Goal: Task Accomplishment & Management: Complete application form

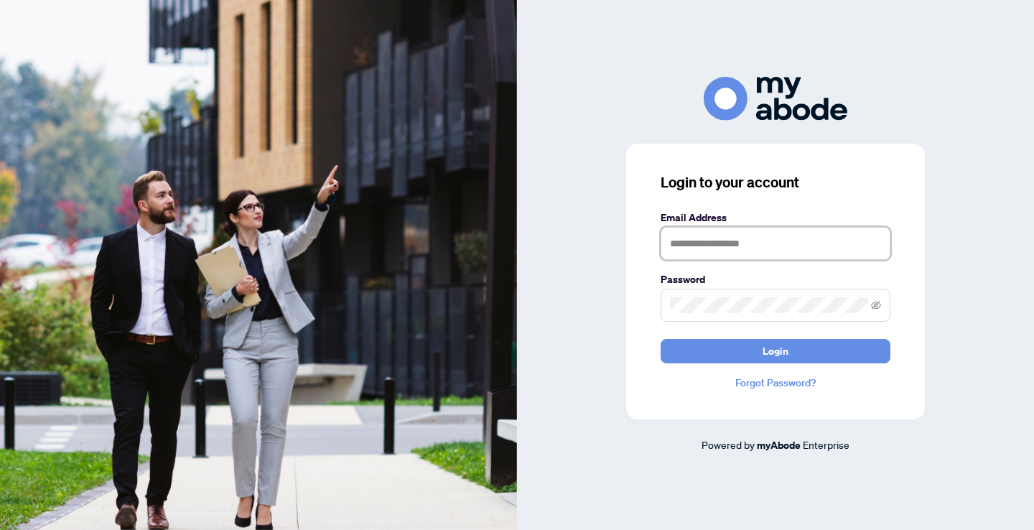
type input "**********"
click at [776, 350] on button "Login" at bounding box center [776, 351] width 230 height 24
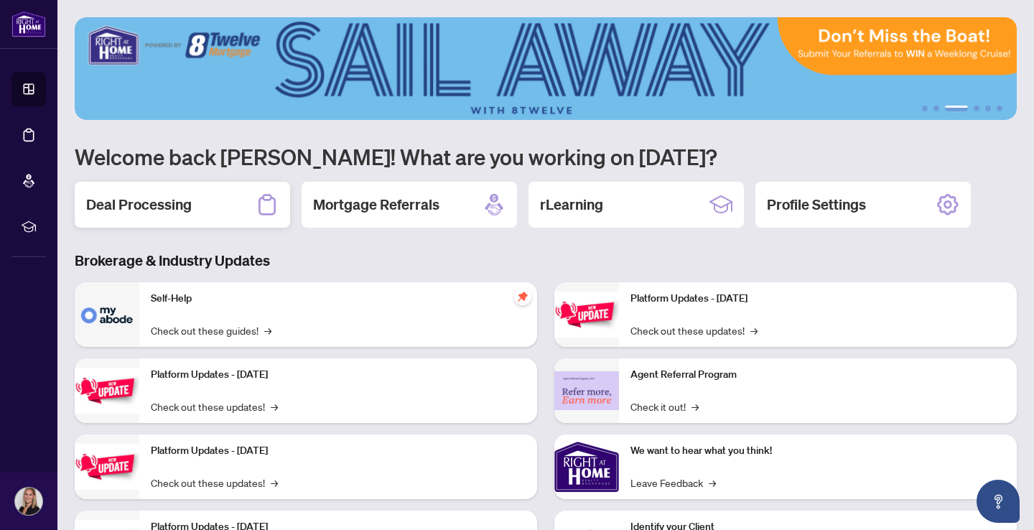
click at [170, 211] on h2 "Deal Processing" at bounding box center [139, 205] width 106 height 20
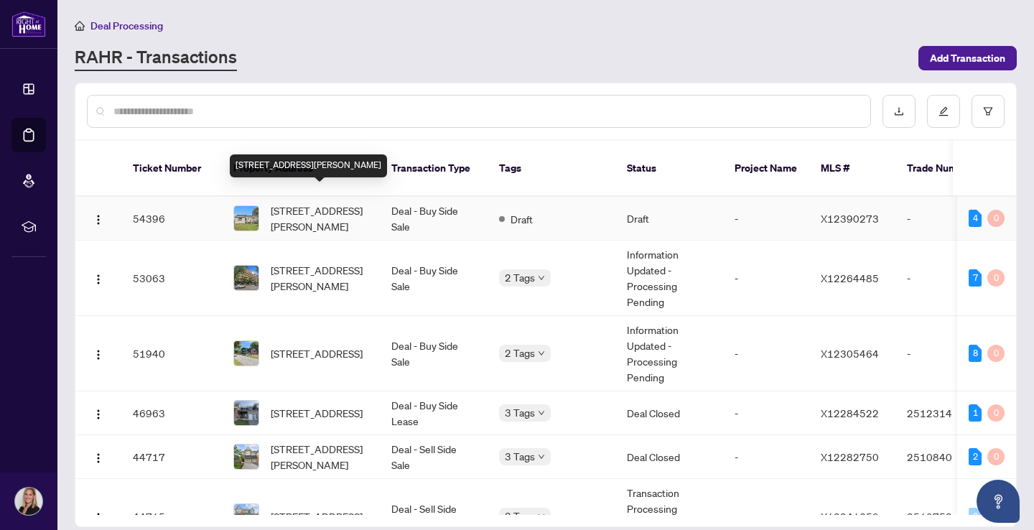
click at [339, 204] on span "[STREET_ADDRESS][PERSON_NAME]" at bounding box center [320, 218] width 98 height 32
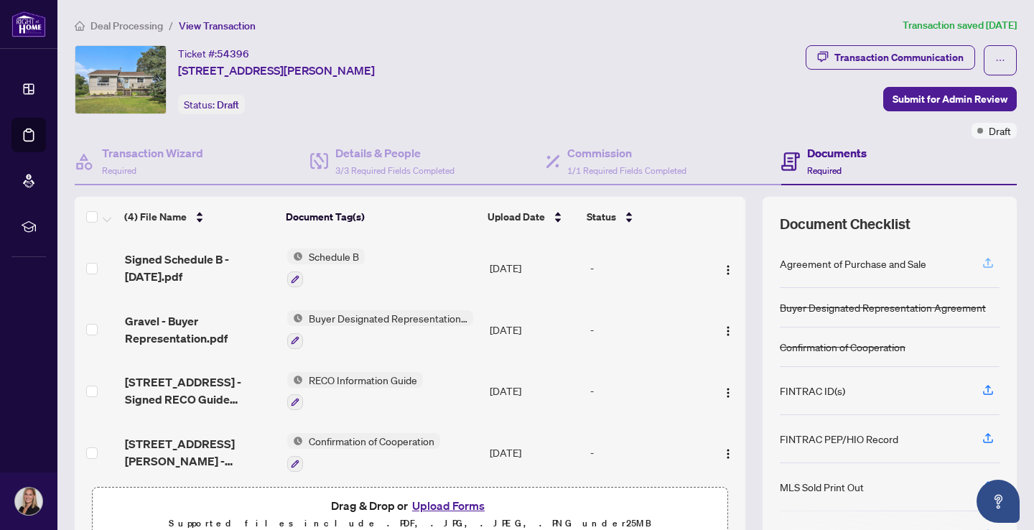
click at [992, 262] on icon "button" at bounding box center [988, 262] width 13 height 13
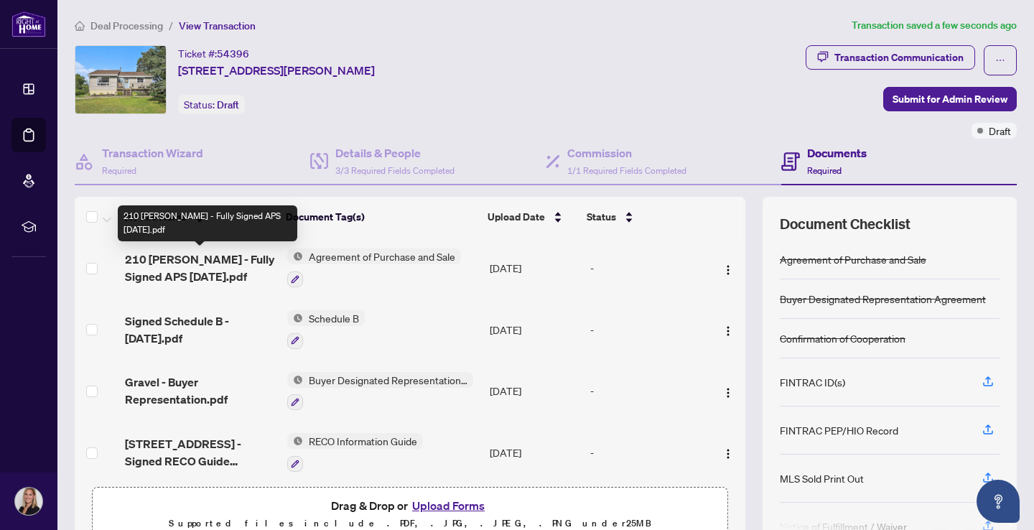
click at [193, 263] on span "210 Jodi - Fully Signed APS Sept 24.pdf" at bounding box center [200, 268] width 151 height 34
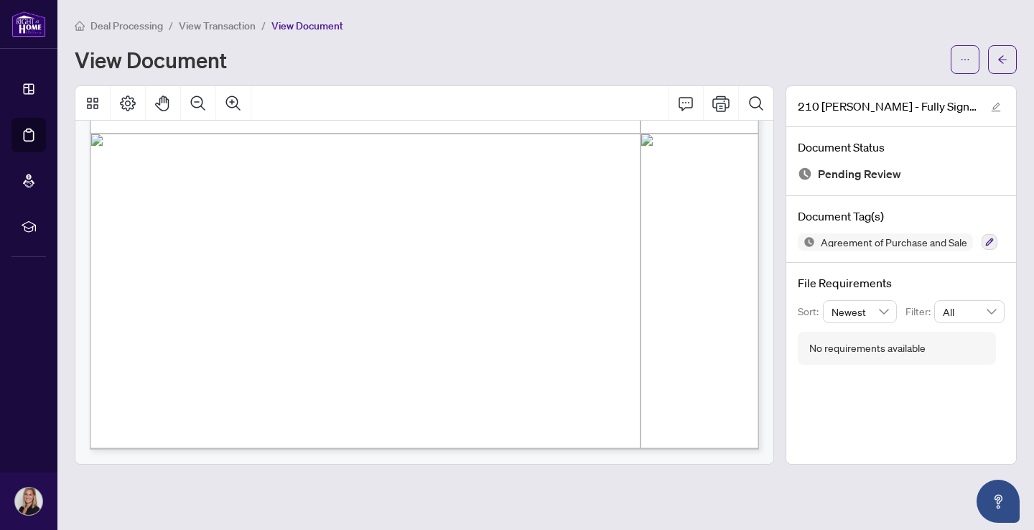
click at [202, 27] on span "View Transaction" at bounding box center [217, 25] width 77 height 13
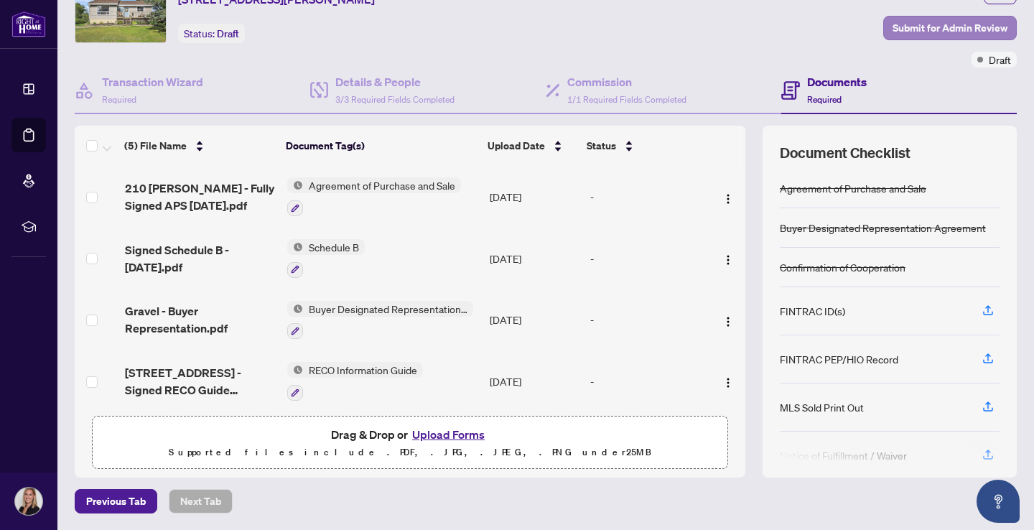
click at [950, 27] on span "Submit for Admin Review" at bounding box center [950, 28] width 115 height 23
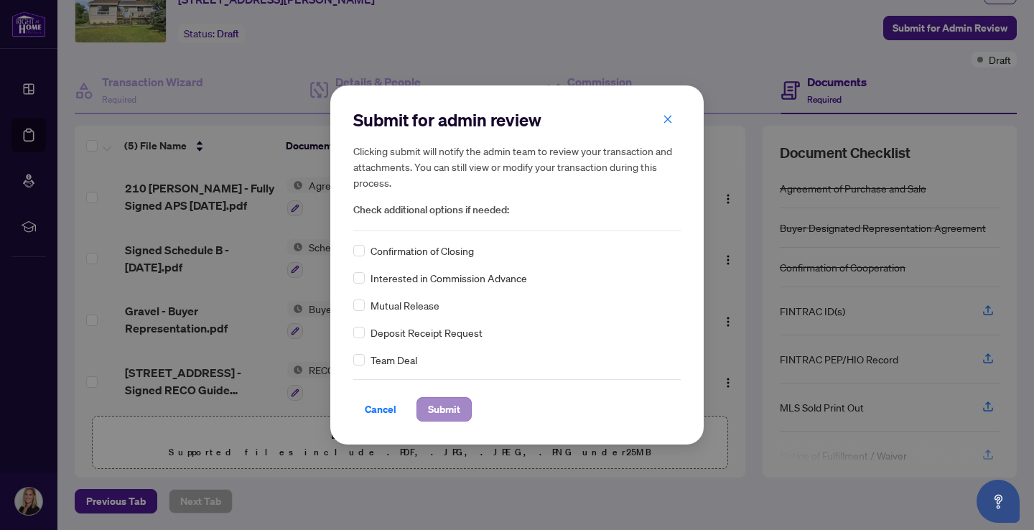
click at [452, 409] on span "Submit" at bounding box center [444, 409] width 32 height 23
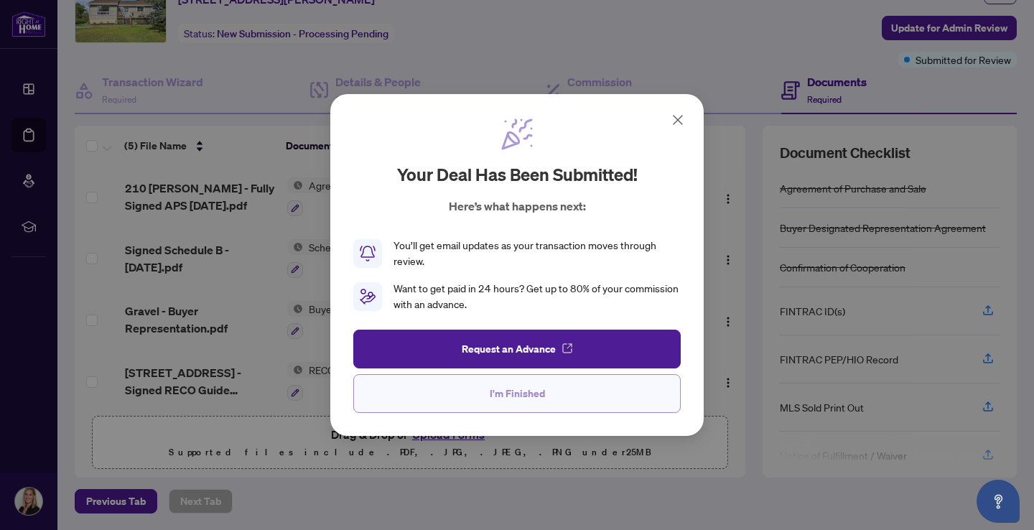
click at [529, 401] on span "I'm Finished" at bounding box center [517, 393] width 55 height 23
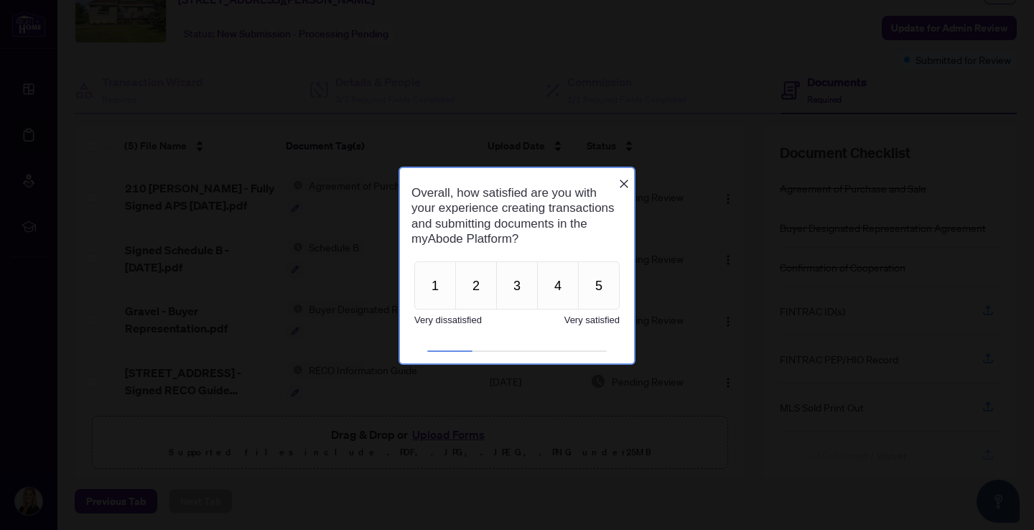
click at [624, 180] on icon "Close button" at bounding box center [623, 182] width 11 height 11
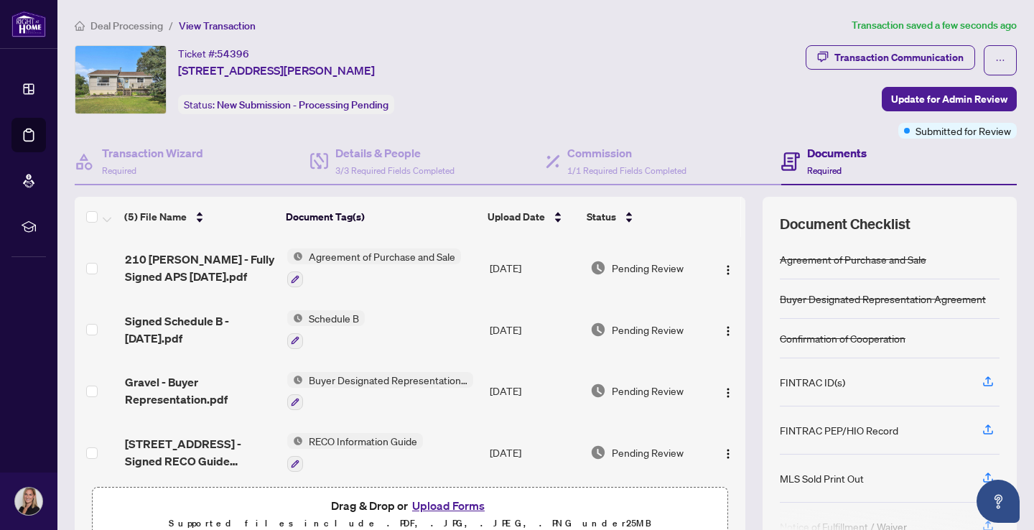
click at [142, 23] on span "Deal Processing" at bounding box center [126, 25] width 73 height 13
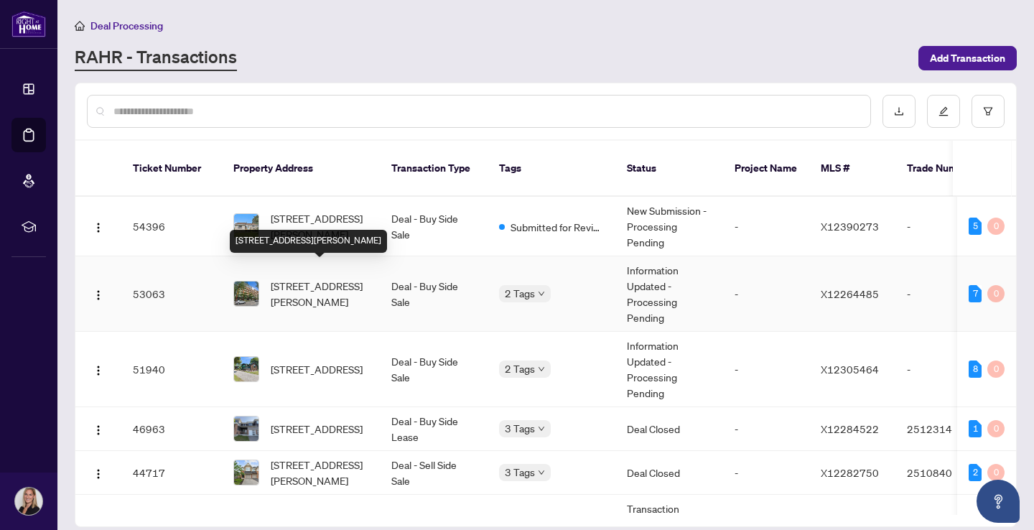
click at [333, 281] on span "438-340 Mcleod St, Ottawa, Ontario K2P 1A4, Canada" at bounding box center [320, 294] width 98 height 32
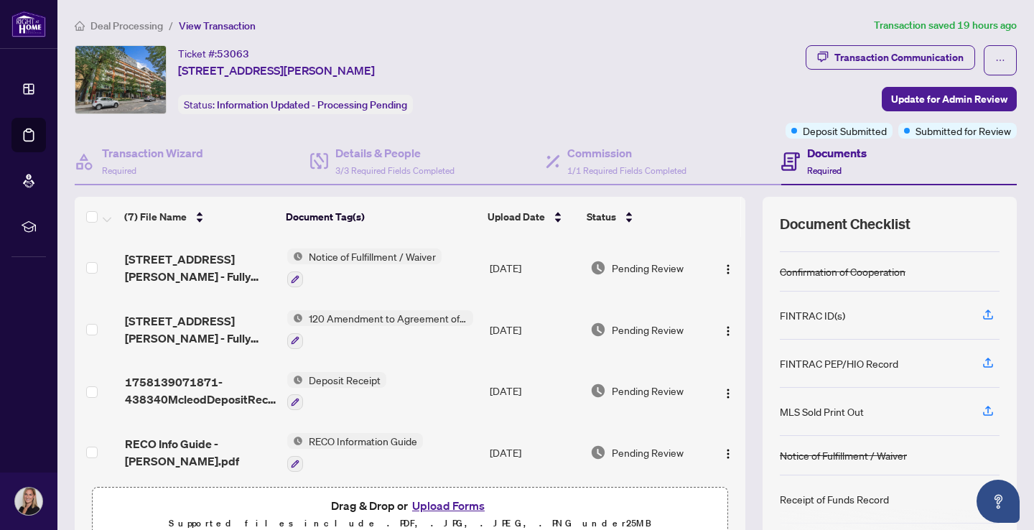
scroll to position [96, 0]
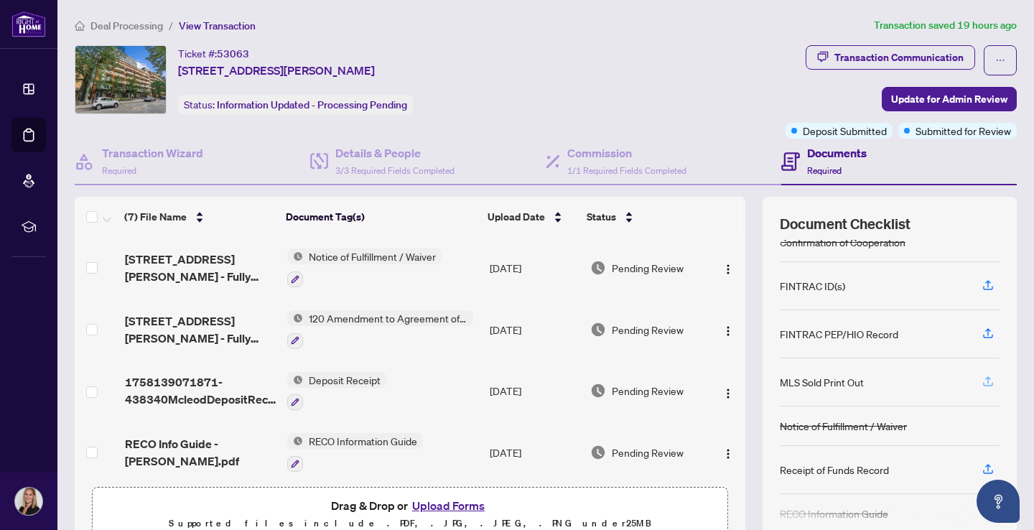
click at [986, 378] on icon "button" at bounding box center [988, 379] width 6 height 7
click at [983, 379] on icon "button" at bounding box center [988, 381] width 13 height 13
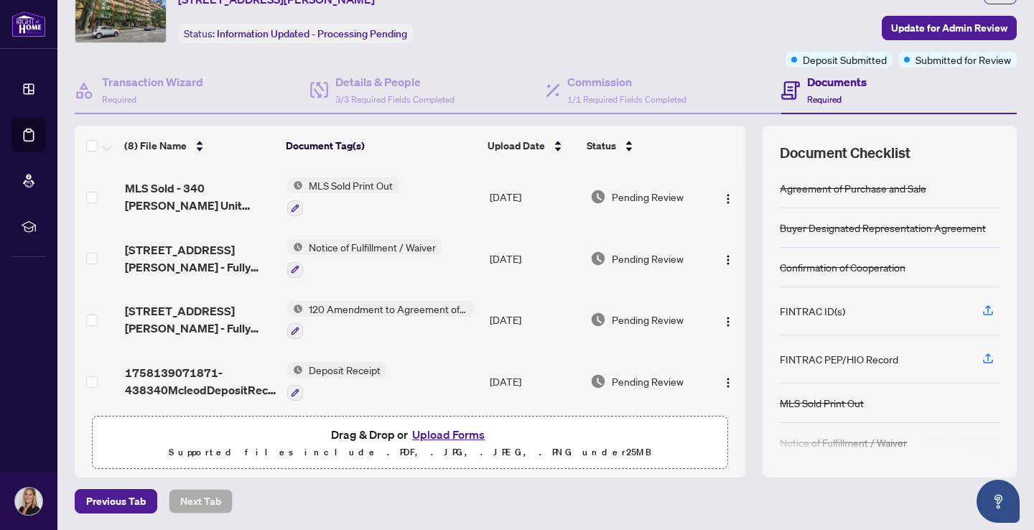
scroll to position [0, 0]
click at [452, 434] on button "Upload Forms" at bounding box center [448, 434] width 81 height 19
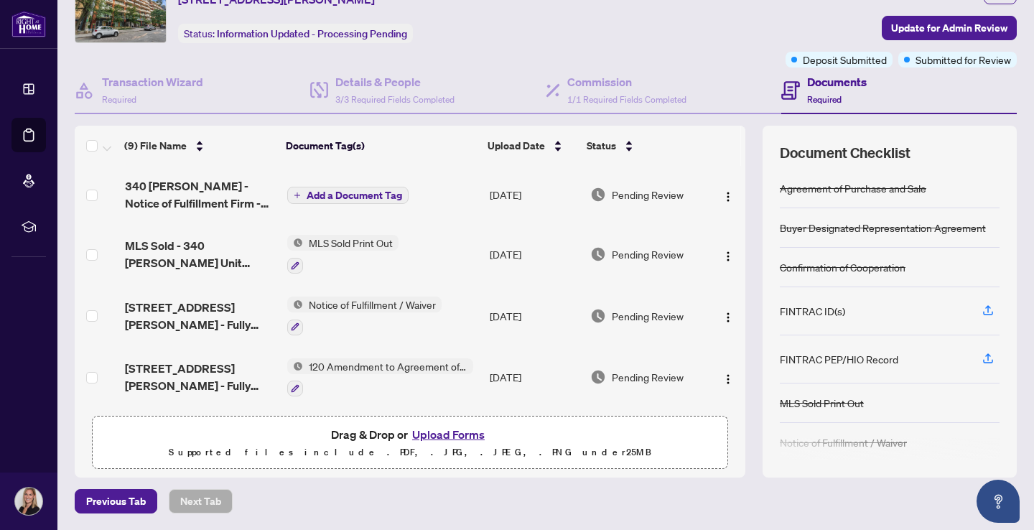
click at [340, 197] on span "Add a Document Tag" at bounding box center [355, 195] width 96 height 10
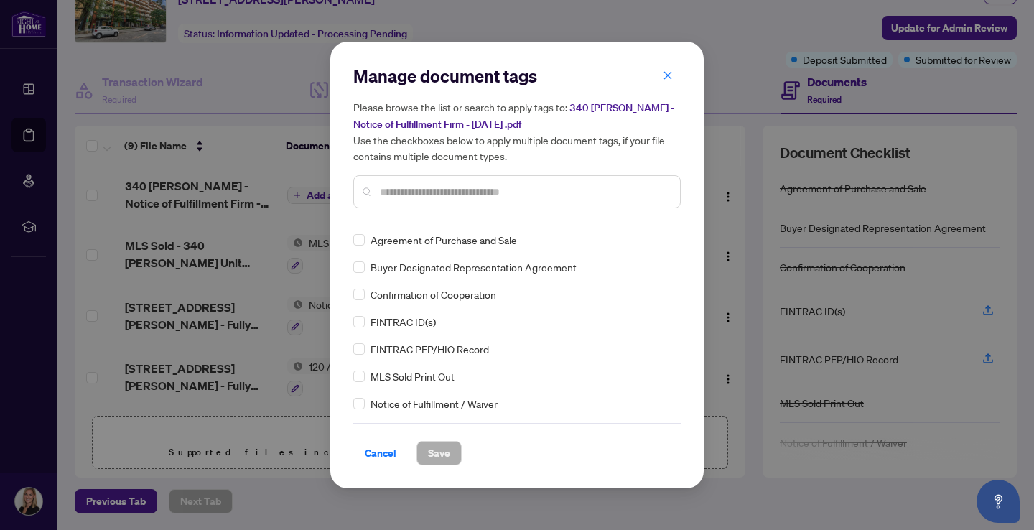
click at [450, 190] on input "text" at bounding box center [524, 192] width 289 height 16
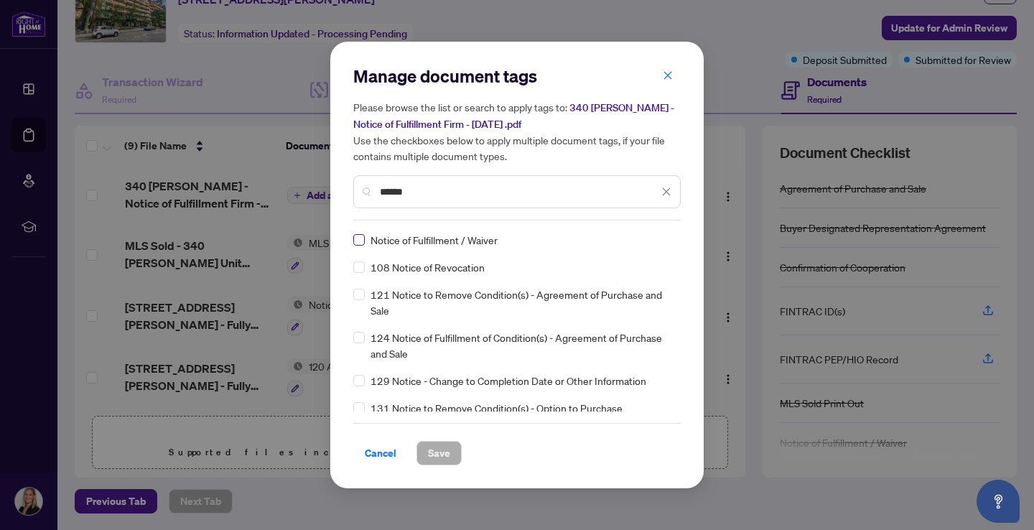
type input "******"
click at [363, 240] on span at bounding box center [358, 239] width 11 height 11
click at [440, 452] on span "Save" at bounding box center [439, 453] width 22 height 23
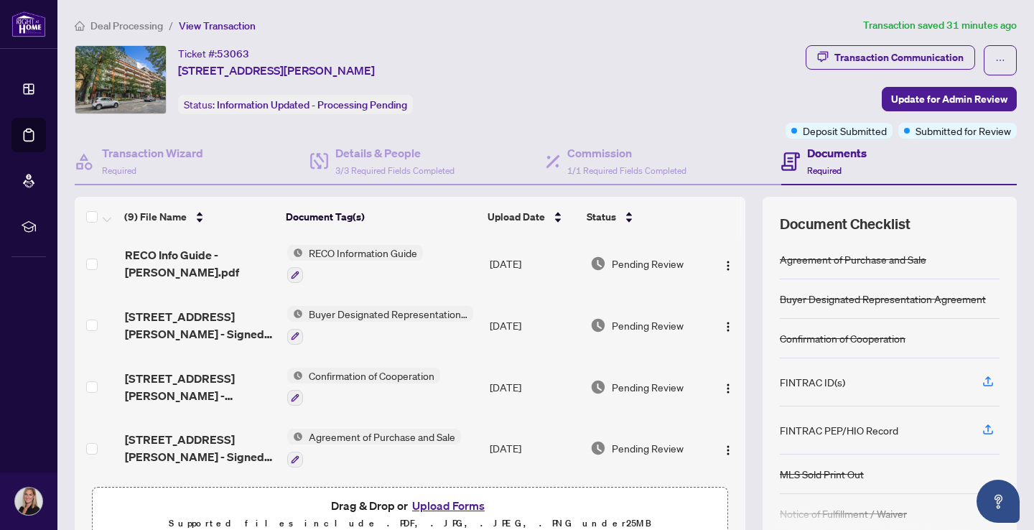
click at [124, 23] on span "Deal Processing" at bounding box center [126, 25] width 73 height 13
